Goal: Task Accomplishment & Management: Manage account settings

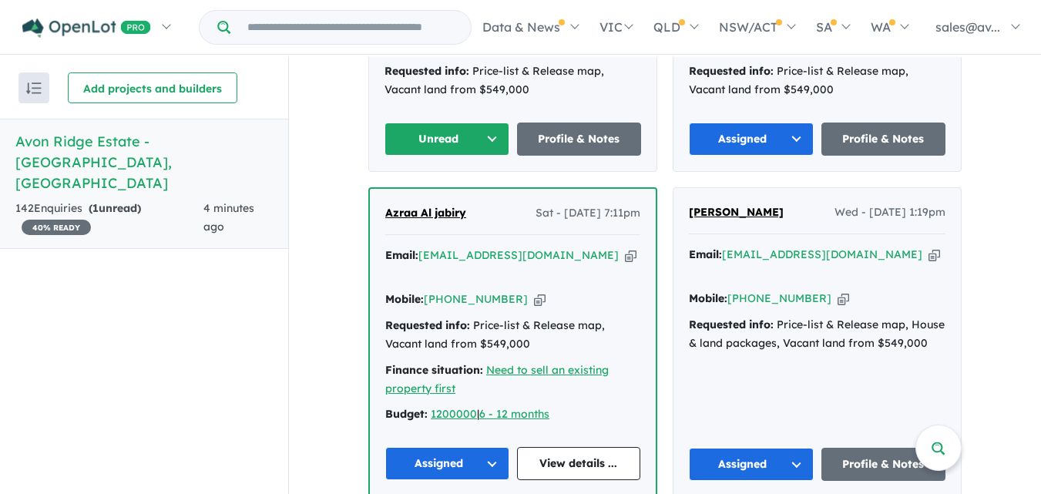
scroll to position [615, 0]
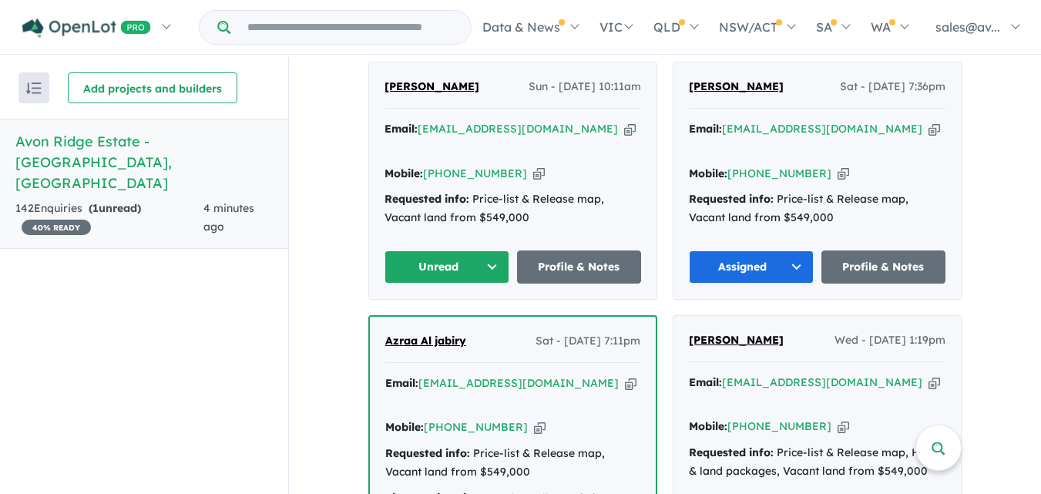
click at [490, 267] on button "Unread" at bounding box center [446, 266] width 125 height 33
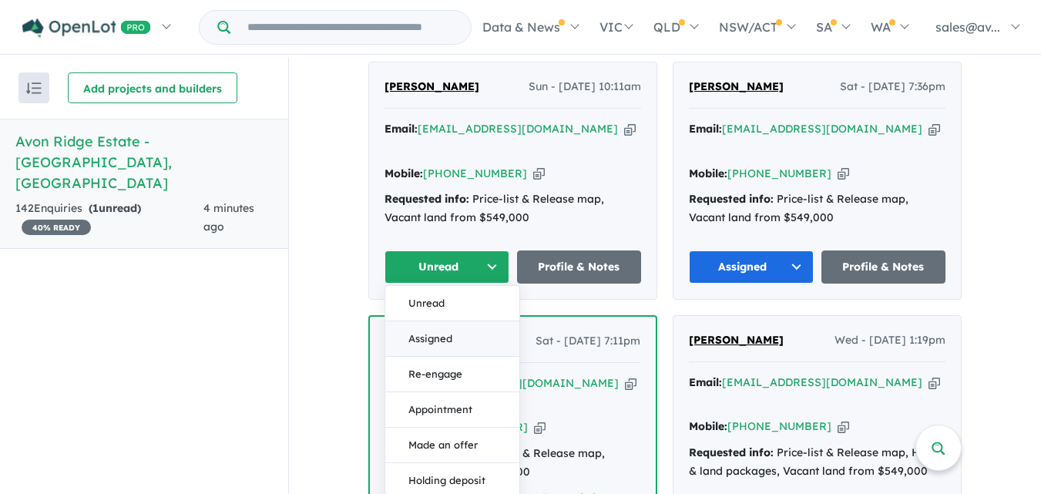
click at [439, 334] on button "Assigned" at bounding box center [452, 338] width 134 height 35
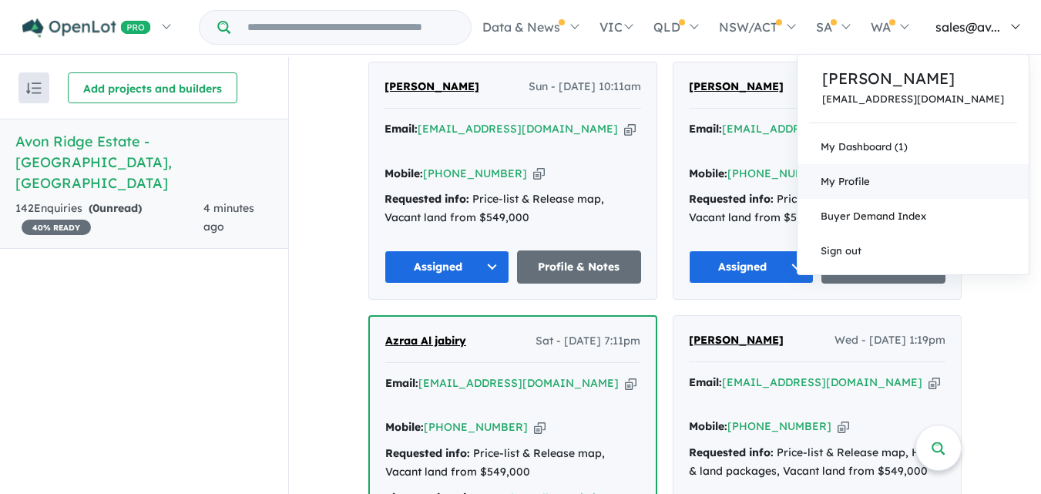
click at [870, 179] on span "My Profile" at bounding box center [844, 181] width 49 height 12
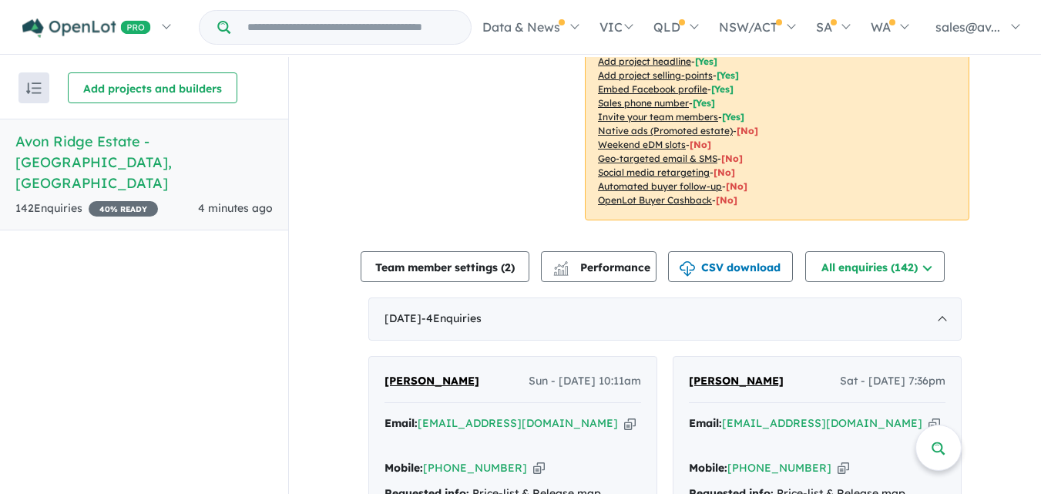
scroll to position [171, 0]
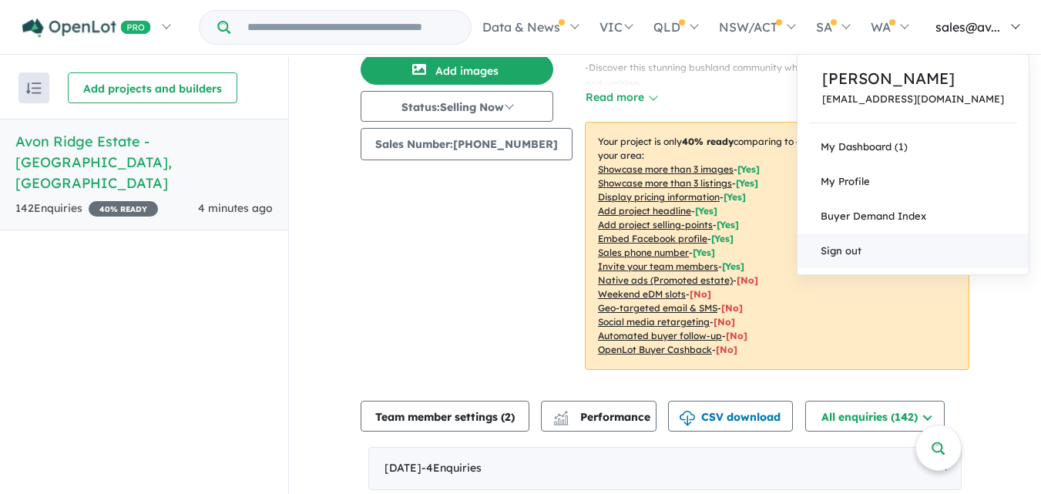
click at [916, 255] on link "Sign out" at bounding box center [912, 250] width 231 height 35
